Goal: Task Accomplishment & Management: Complete application form

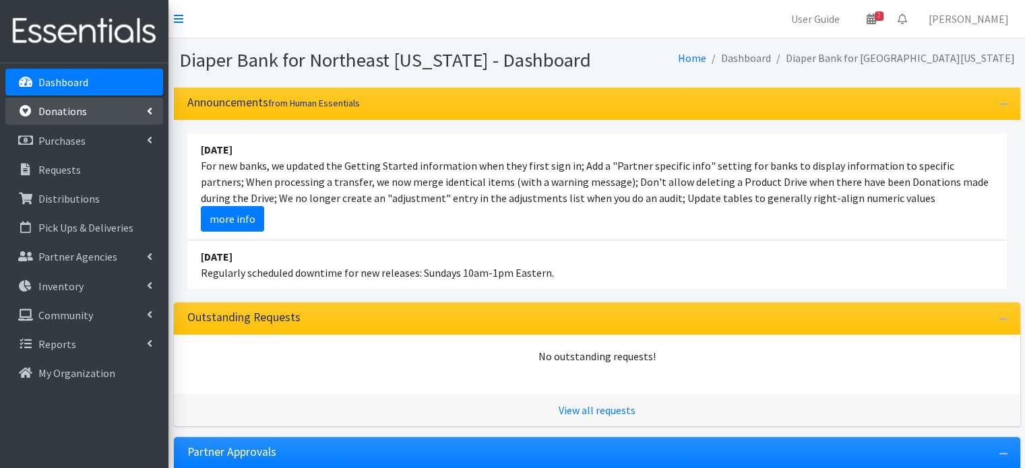
click at [74, 116] on p "Donations" at bounding box center [62, 110] width 49 height 13
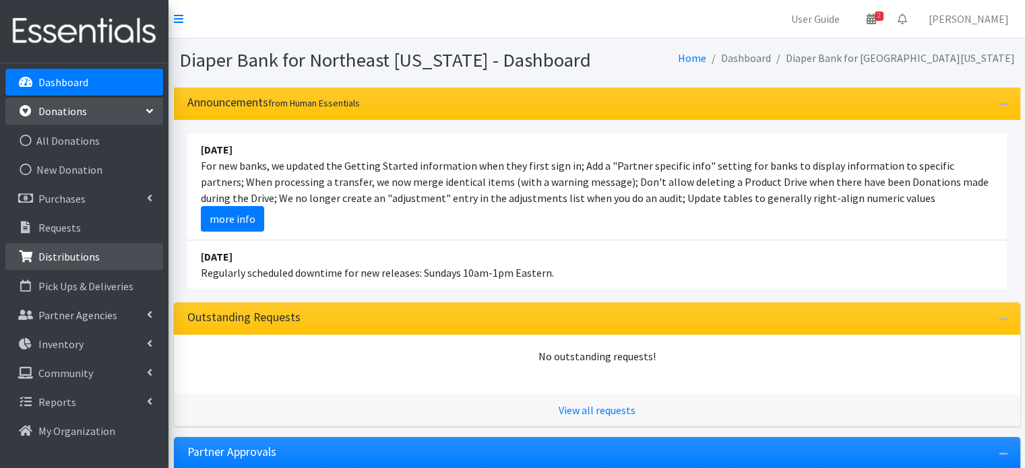
click at [73, 253] on p "Distributions" at bounding box center [68, 256] width 61 height 13
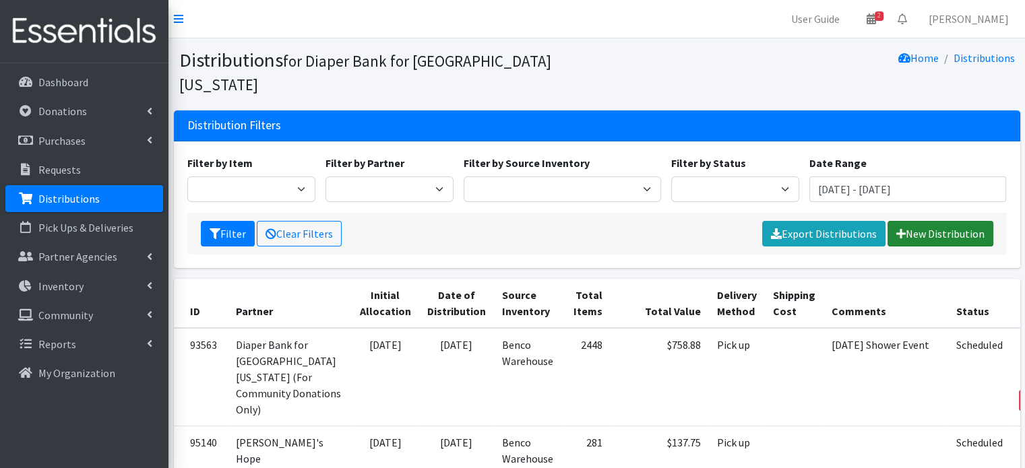
click at [932, 221] on link "New Distribution" at bounding box center [941, 234] width 106 height 26
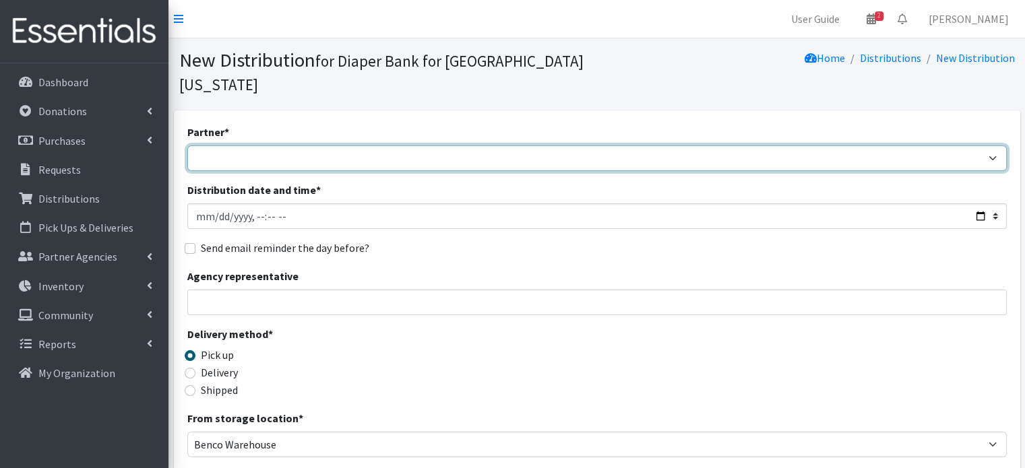
click at [274, 146] on select "Adore Me Nanny Baby Luv Pregnancy Center Children of Inmates Daniel Kids Diaper…" at bounding box center [597, 159] width 820 height 26
select select "2439"
click at [187, 146] on select "Adore Me Nanny Baby Luv Pregnancy Center Children of Inmates Daniel Kids Diaper…" at bounding box center [597, 159] width 820 height 26
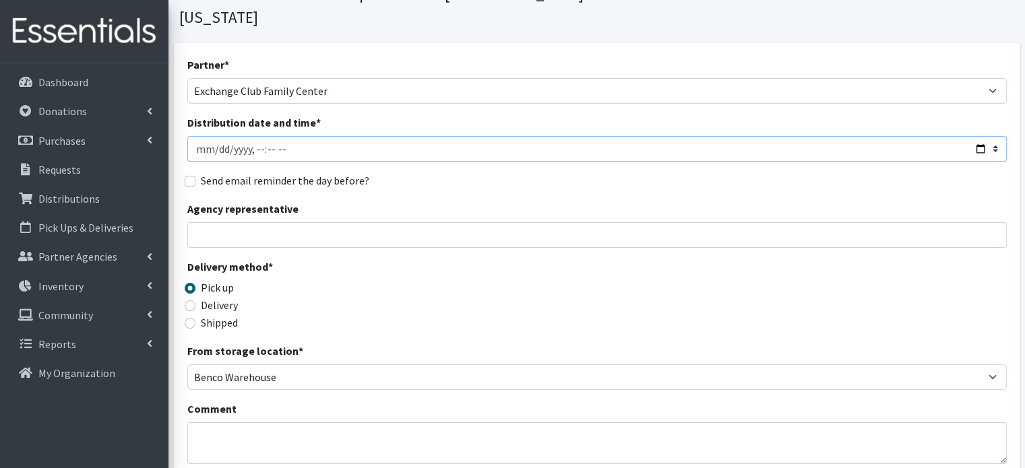
click at [315, 136] on input "Distribution date and time *" at bounding box center [597, 149] width 820 height 26
click at [987, 136] on input "Distribution date and time *" at bounding box center [597, 149] width 820 height 26
click at [979, 136] on input "Distribution date and time *" at bounding box center [597, 149] width 820 height 26
type input "2025-09-05T11:59"
click at [534, 148] on div "Partner * Adore Me Nanny Baby Luv Pregnancy Center Children of Inmates Daniel K…" at bounding box center [597, 364] width 820 height 614
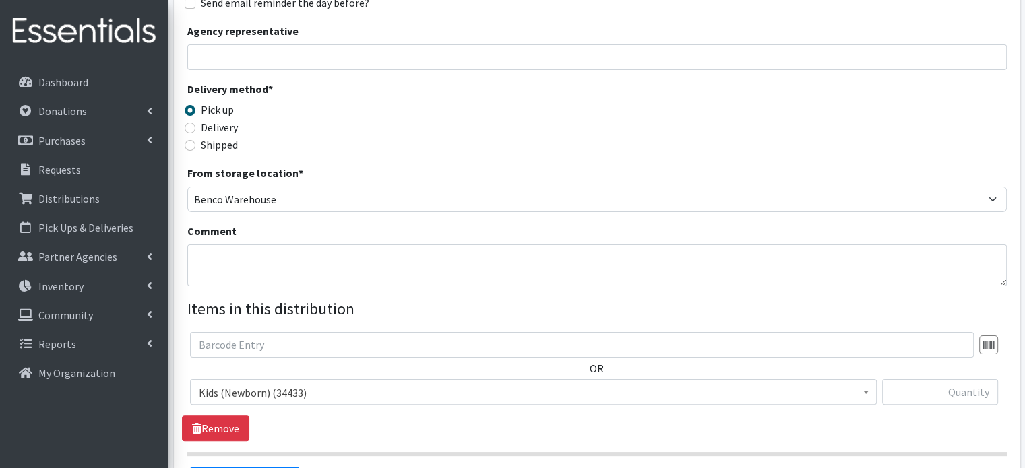
scroll to position [270, 0]
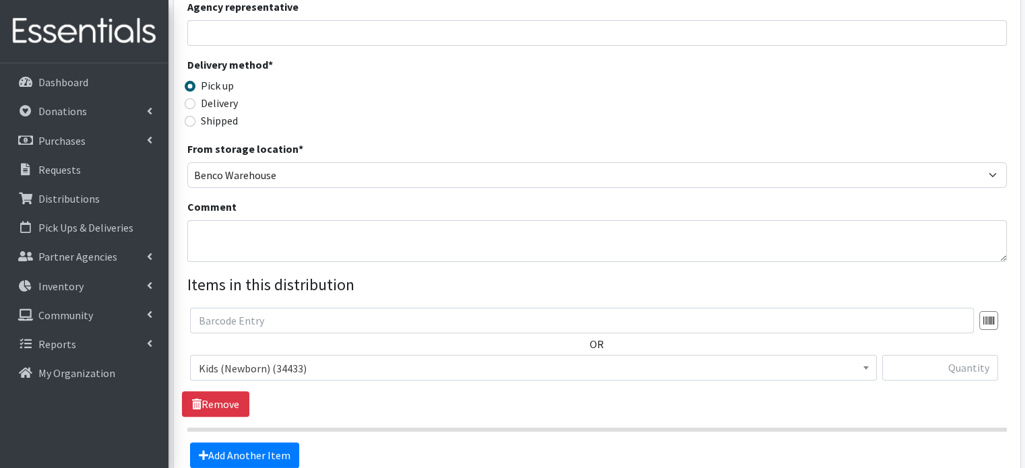
click at [268, 359] on span "Kids (Newborn) (34433)" at bounding box center [533, 368] width 669 height 19
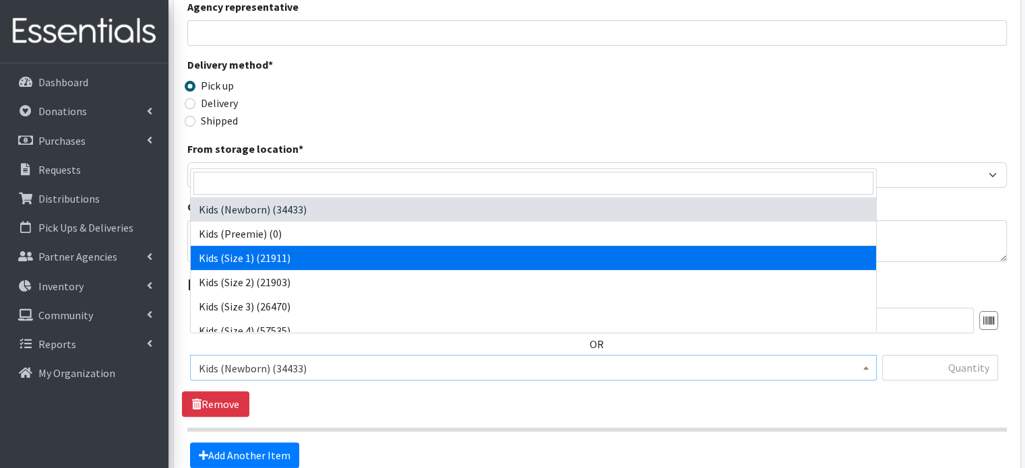
select select "4130"
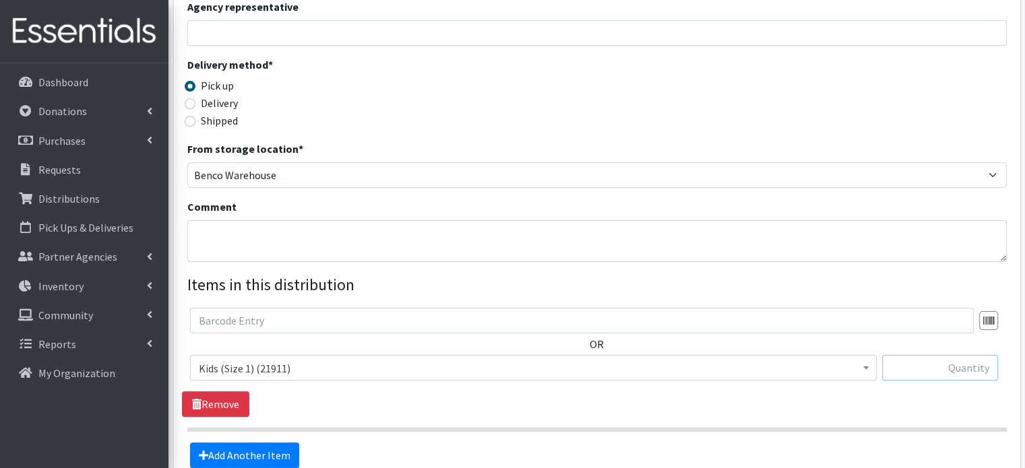
click at [928, 355] on input "text" at bounding box center [940, 368] width 116 height 26
type input "100"
click at [267, 443] on link "Add Another Item" at bounding box center [244, 456] width 109 height 26
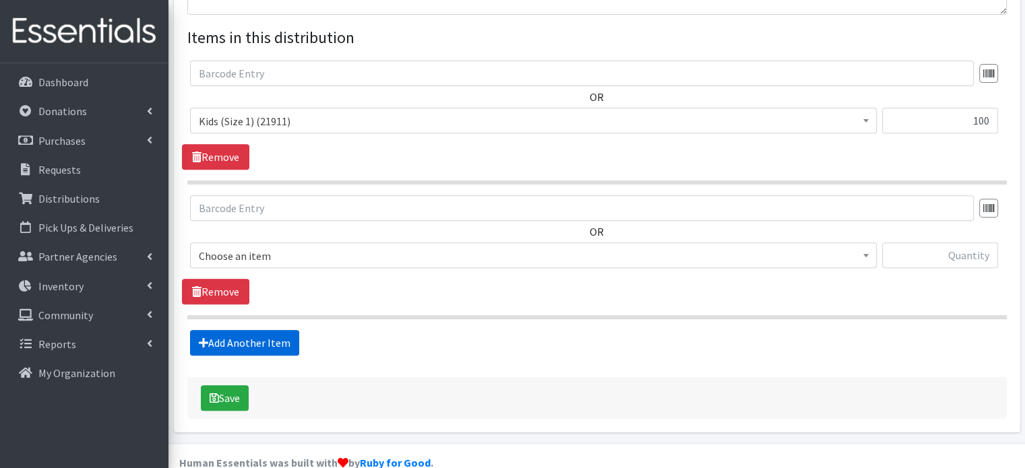
scroll to position [518, 0]
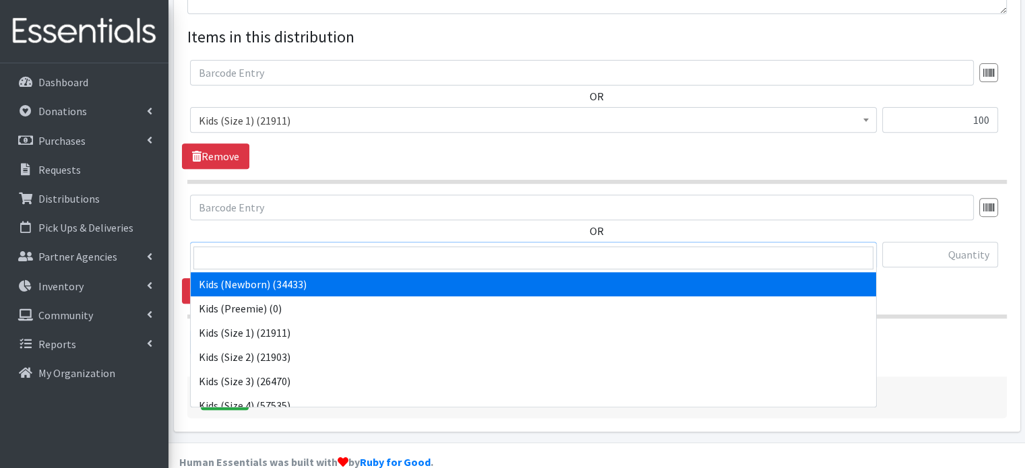
click at [293, 246] on span "Kids (Newborn) (34433)" at bounding box center [533, 255] width 669 height 19
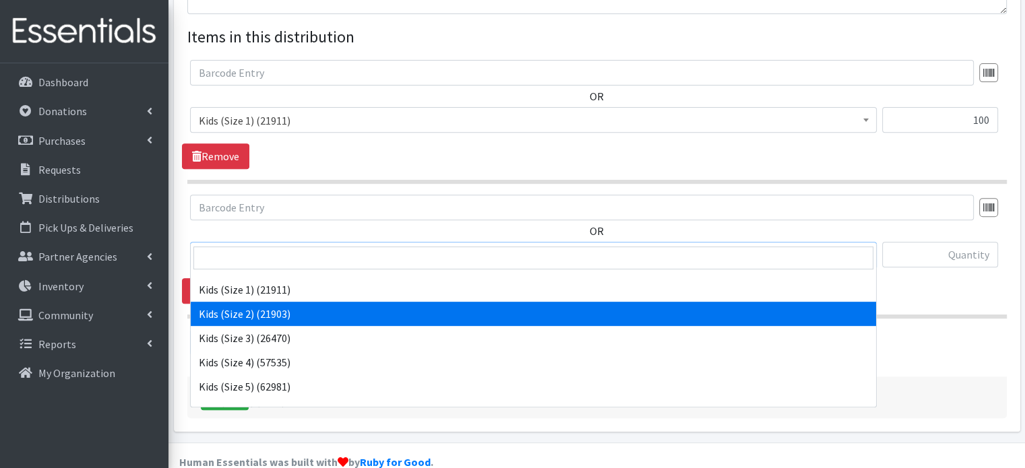
scroll to position [67, 0]
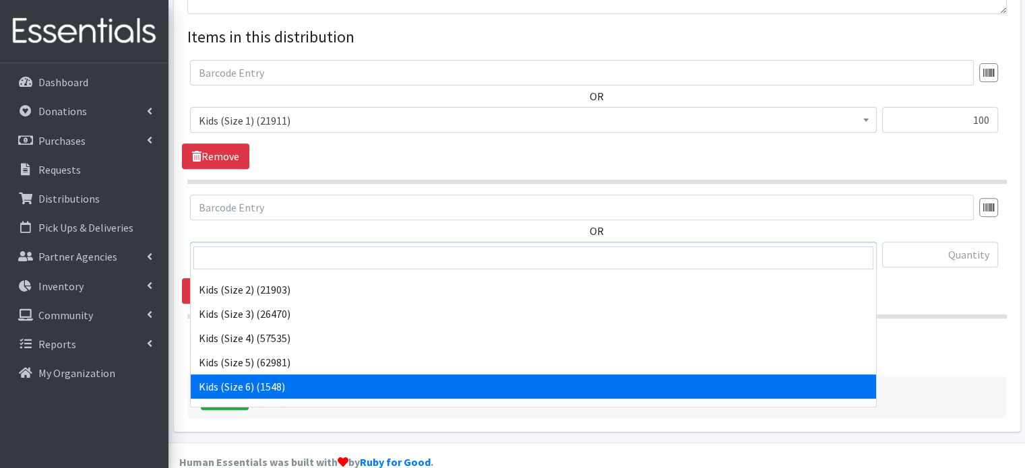
select select "4135"
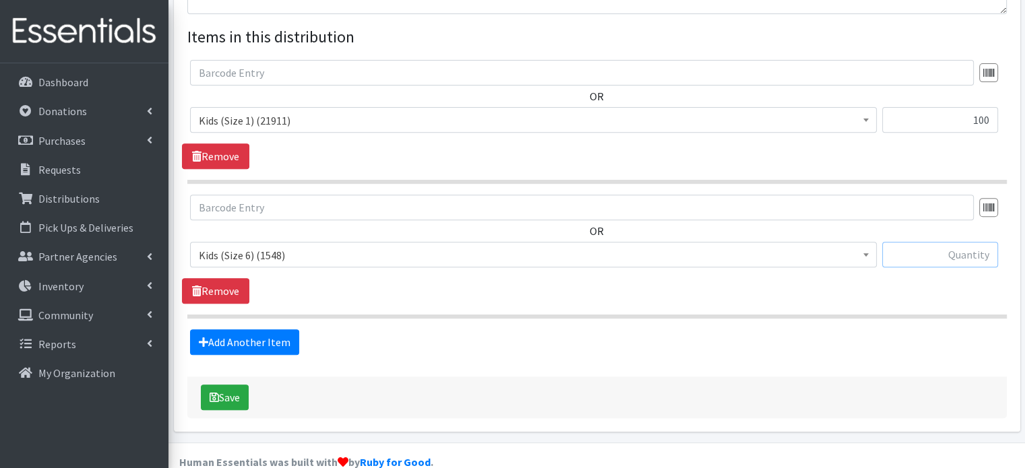
click at [940, 242] on input "text" at bounding box center [940, 255] width 116 height 26
type input "200"
click at [222, 330] on link "Add Another Item" at bounding box center [244, 343] width 109 height 26
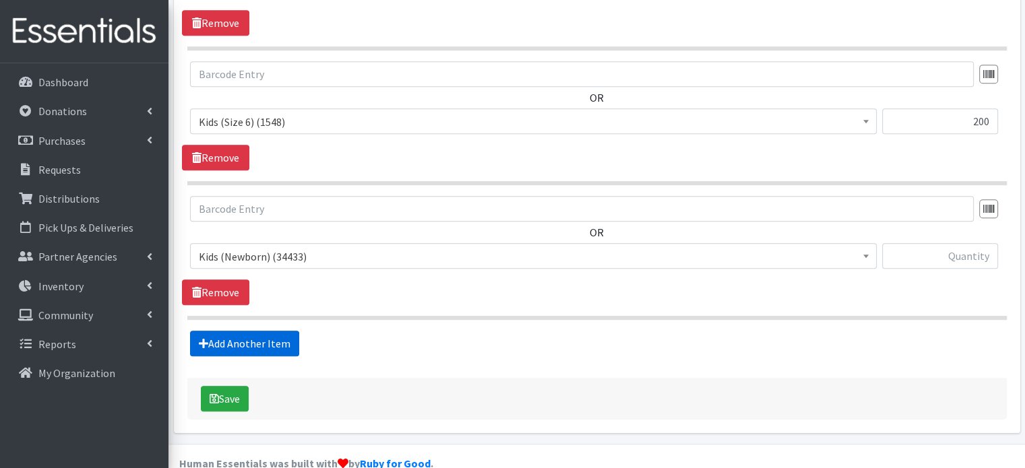
scroll to position [652, 0]
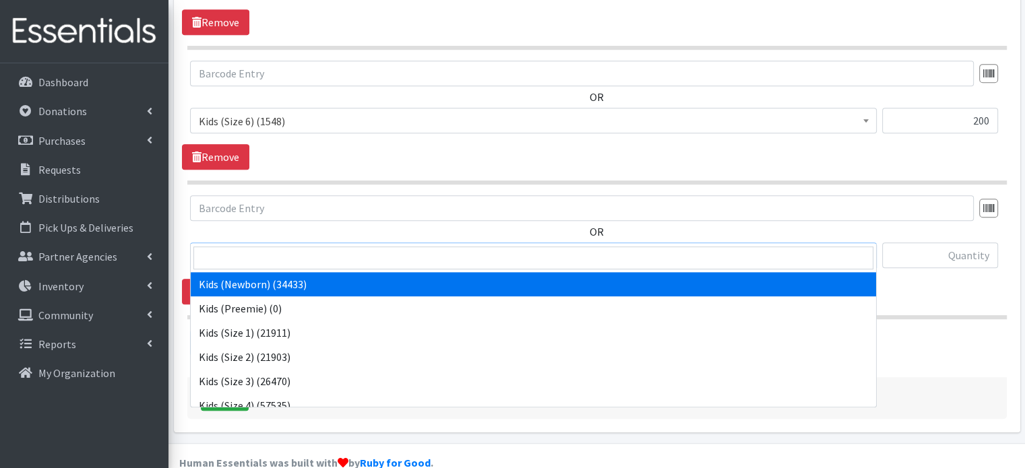
click at [720, 247] on span "Kids (Newborn) (34433)" at bounding box center [533, 256] width 669 height 19
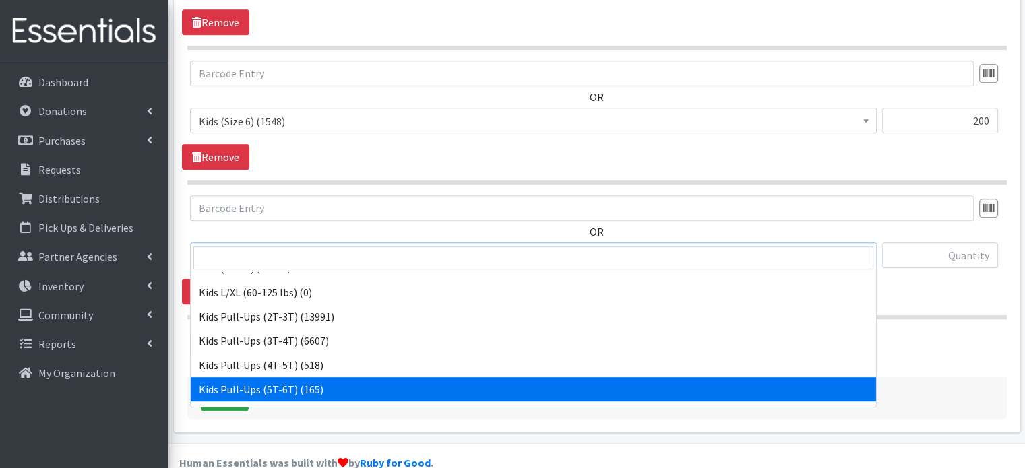
scroll to position [253, 0]
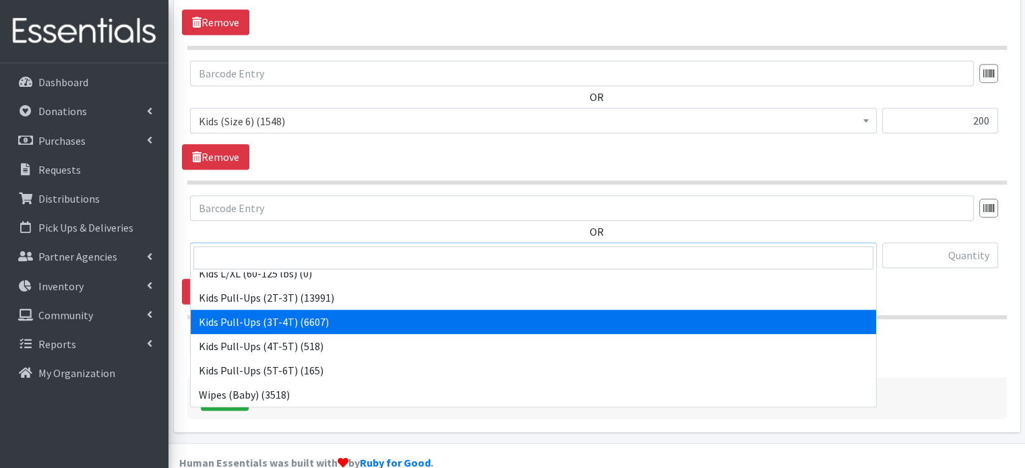
select select "4148"
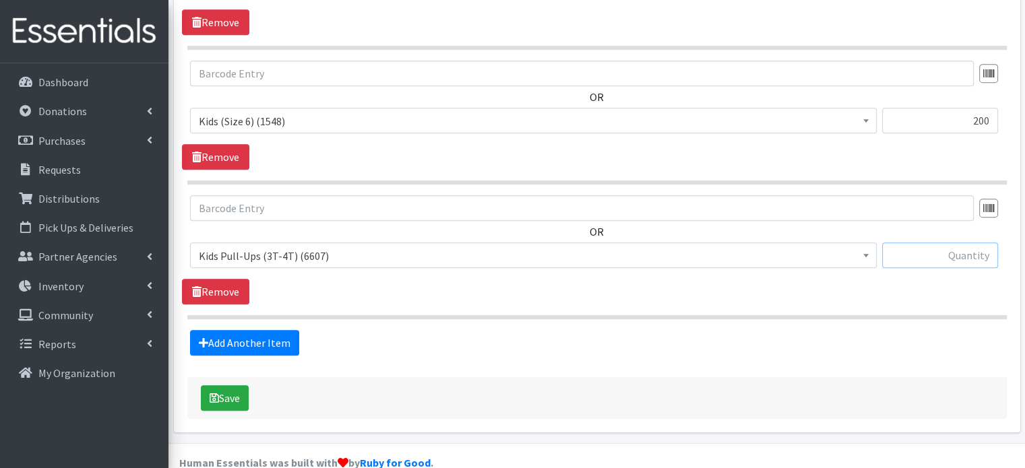
click at [972, 243] on input "text" at bounding box center [940, 256] width 116 height 26
click at [949, 243] on input "text" at bounding box center [940, 256] width 116 height 26
type input "50"
click at [259, 330] on link "Add Another Item" at bounding box center [244, 343] width 109 height 26
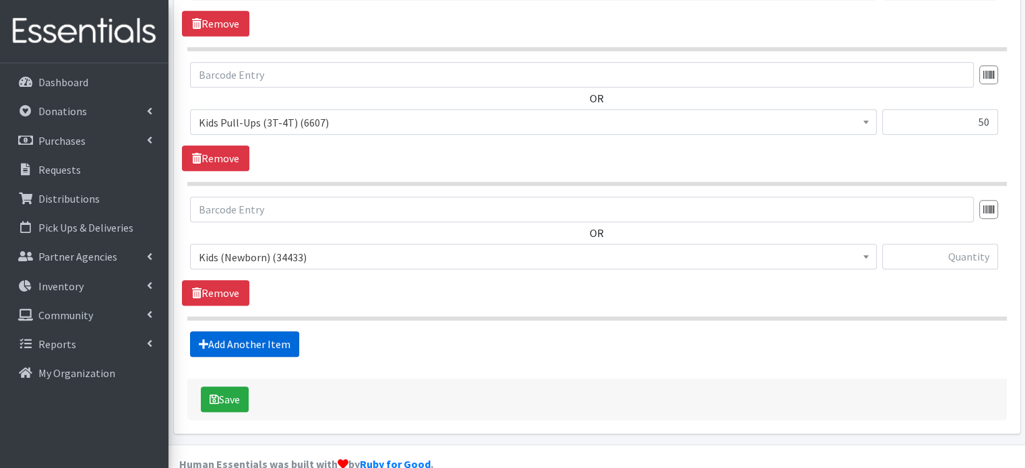
scroll to position [786, 0]
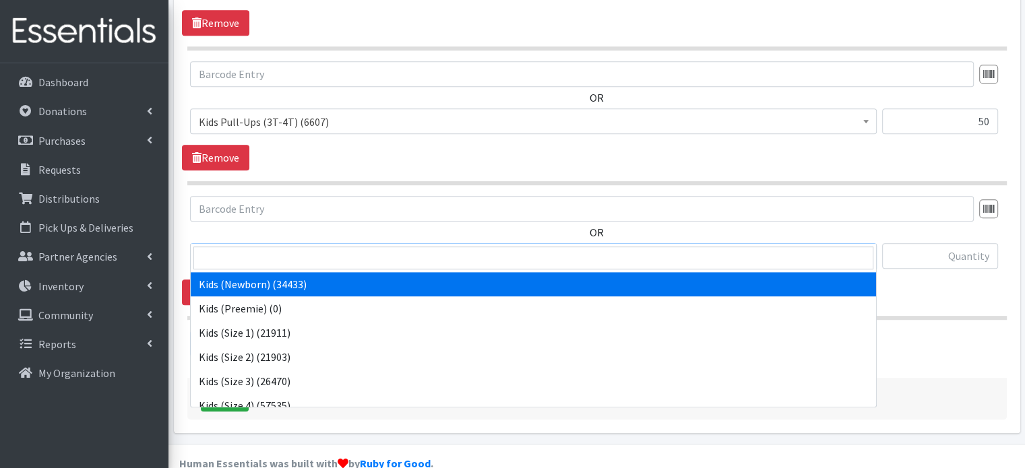
click at [323, 247] on span "Kids (Newborn) (34433)" at bounding box center [533, 256] width 669 height 19
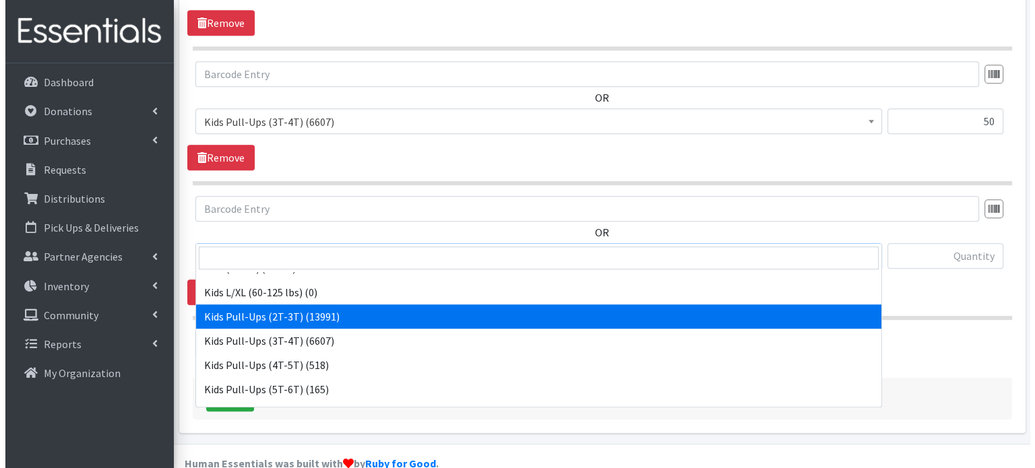
scroll to position [253, 0]
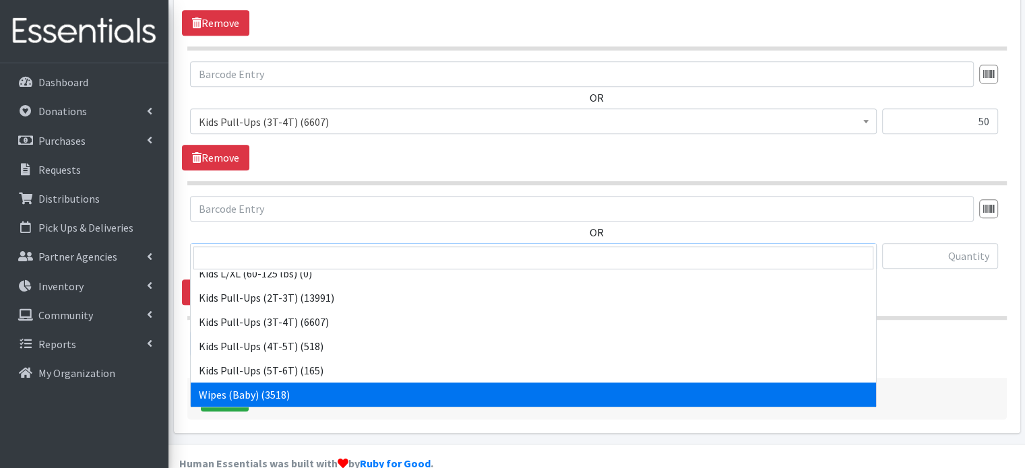
select select "4159"
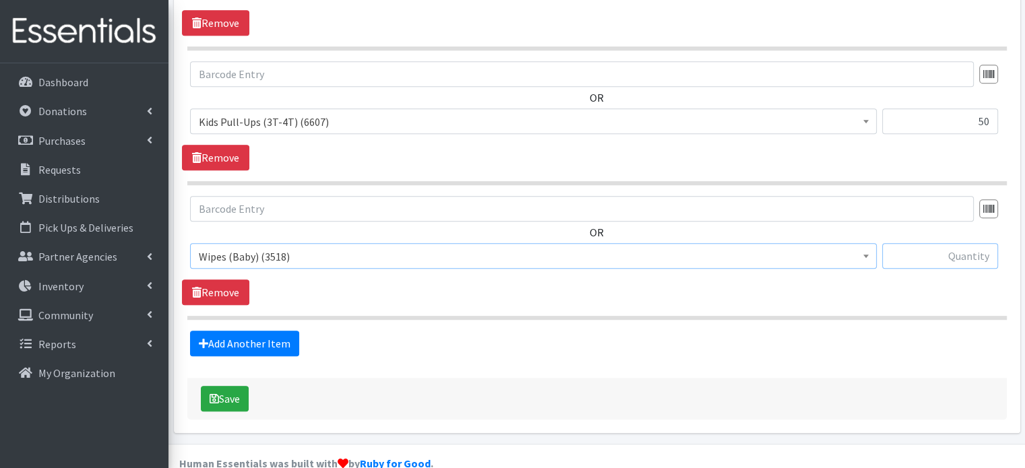
click at [942, 243] on input "text" at bounding box center [940, 256] width 116 height 26
type input "100"
click at [224, 386] on button "Save" at bounding box center [225, 399] width 48 height 26
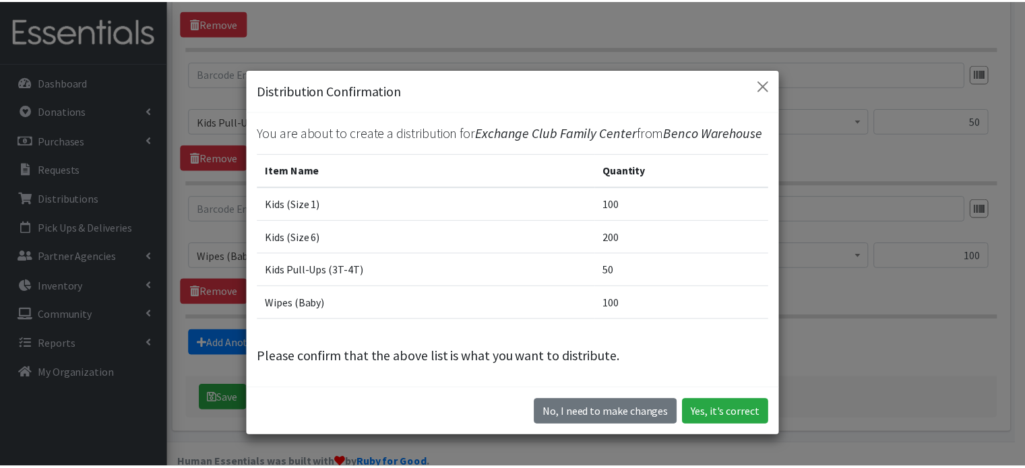
scroll to position [16, 0]
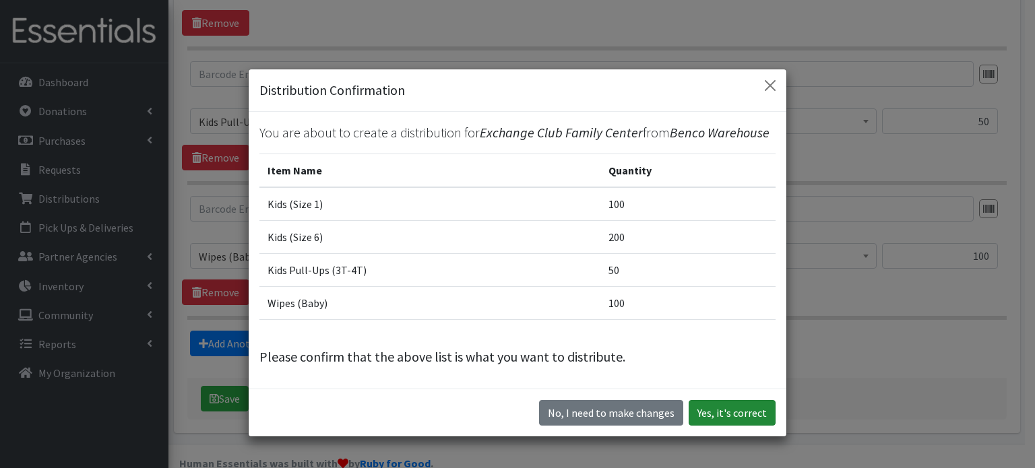
click at [745, 417] on button "Yes, it's correct" at bounding box center [732, 413] width 87 height 26
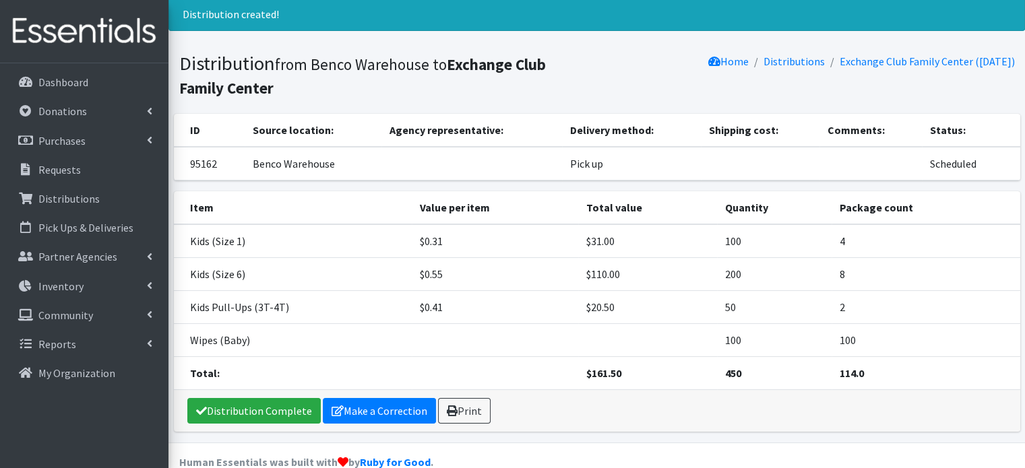
scroll to position [64, 0]
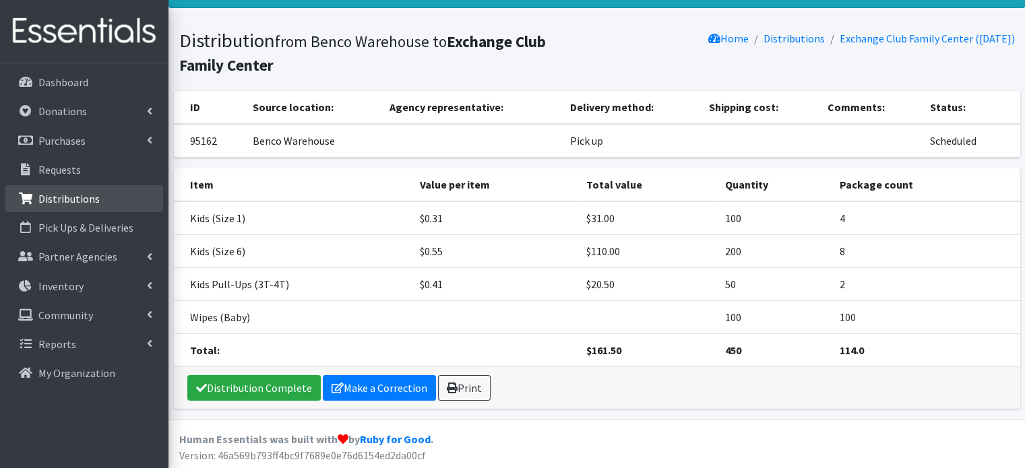
click at [57, 197] on p "Distributions" at bounding box center [68, 198] width 61 height 13
